Goal: Check status: Check status

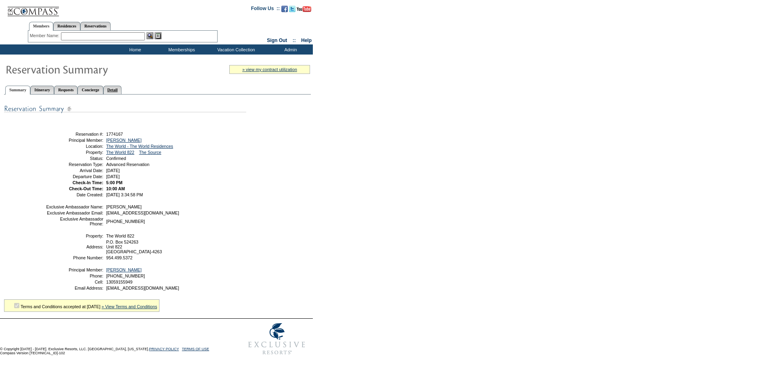
click at [122, 93] on link "Detail" at bounding box center [112, 90] width 19 height 8
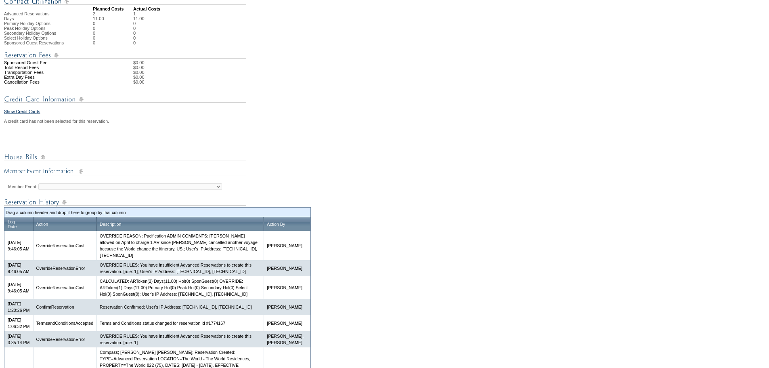
scroll to position [242, 0]
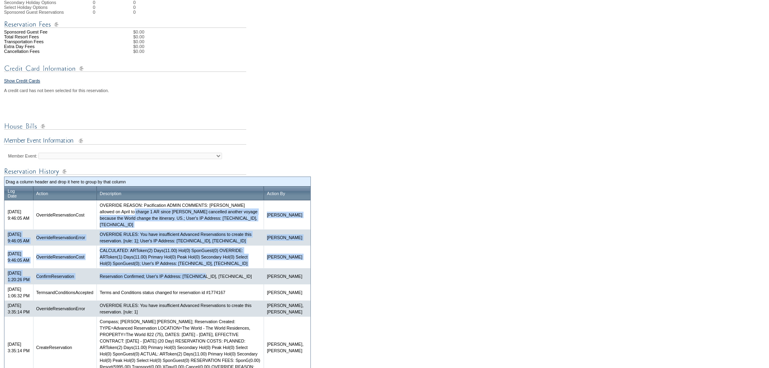
drag, startPoint x: 129, startPoint y: 232, endPoint x: 216, endPoint y: 263, distance: 92.0
click at [217, 266] on tbody "8/14/25 9:46:05 AM OverrideReservationCost OVERRIDE REASON: Pacification ADMIN …" at bounding box center [157, 289] width 306 height 178
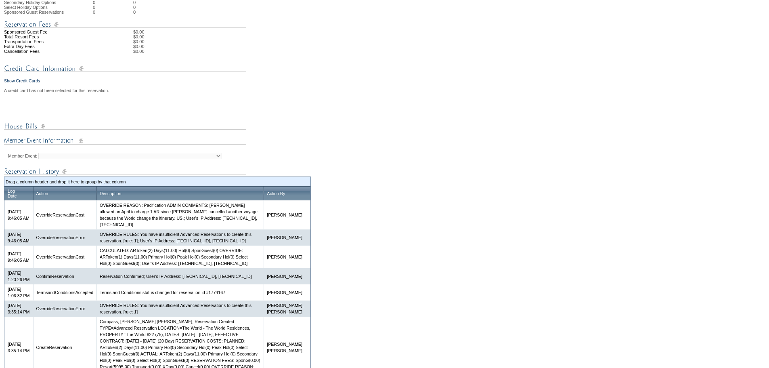
click at [421, 94] on form "Follow Us ::" at bounding box center [384, 89] width 769 height 663
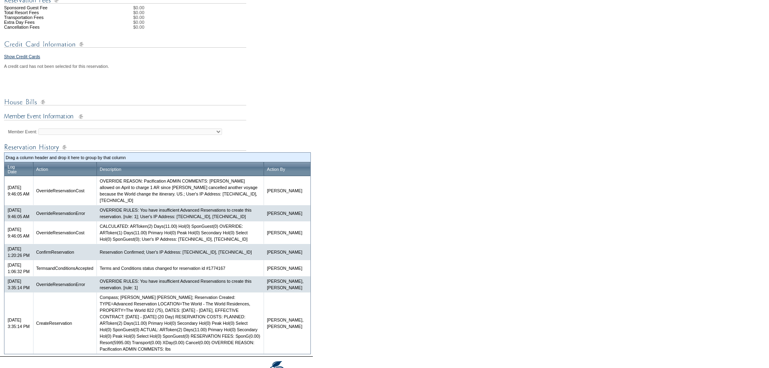
scroll to position [316, 0]
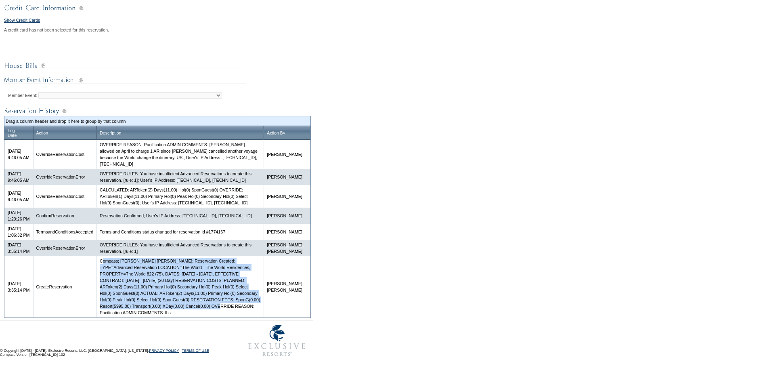
drag, startPoint x: 140, startPoint y: 313, endPoint x: 109, endPoint y: 257, distance: 64.5
click at [109, 257] on td "Compass; Lambie Swenson; Reservation Created: TYPE=Advanced Reservation LOCATIO…" at bounding box center [179, 286] width 167 height 61
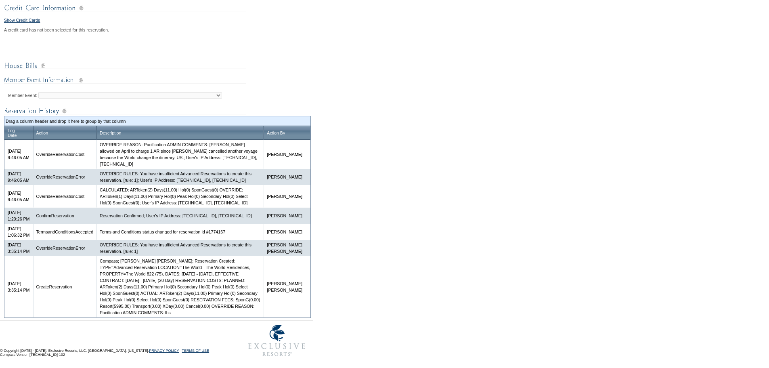
click at [550, 228] on form "Follow Us ::" at bounding box center [384, 28] width 769 height 663
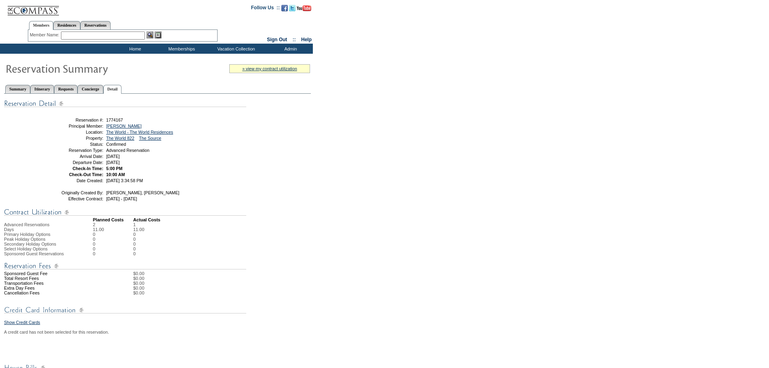
scroll to position [0, 0]
